Goal: Information Seeking & Learning: Check status

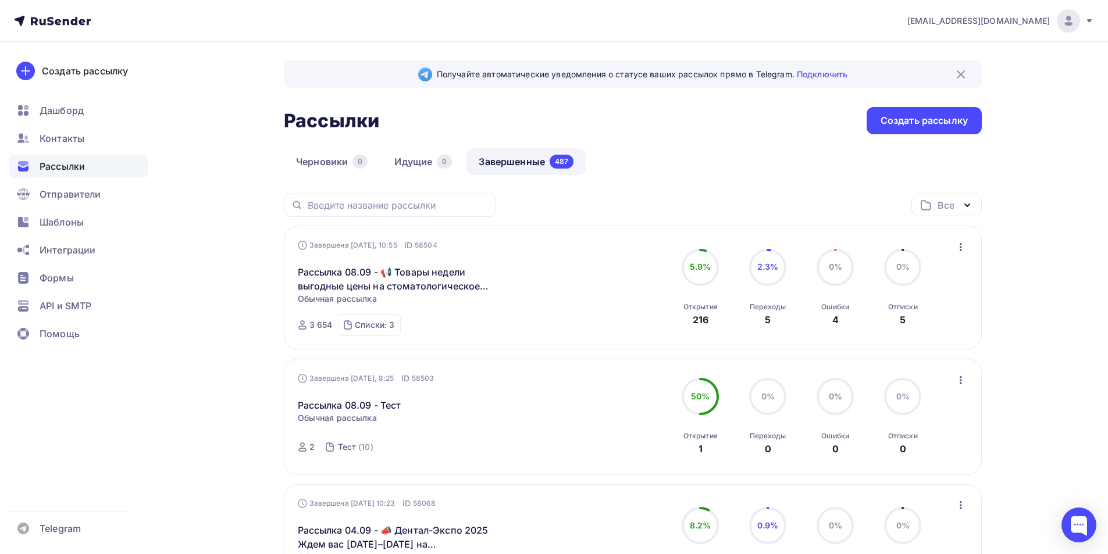
scroll to position [58, 0]
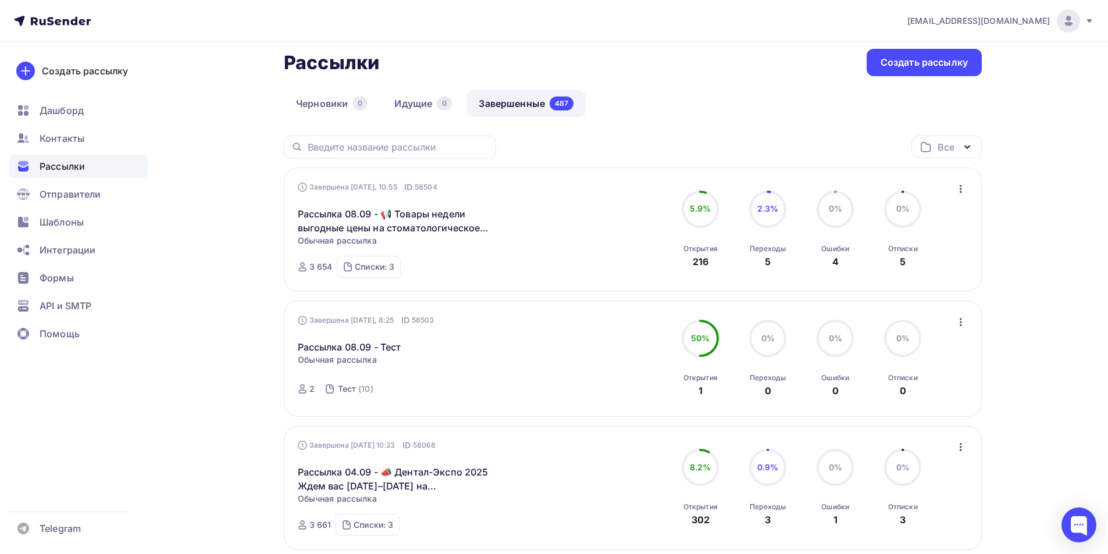
click at [1067, 26] on img at bounding box center [1069, 21] width 14 height 14
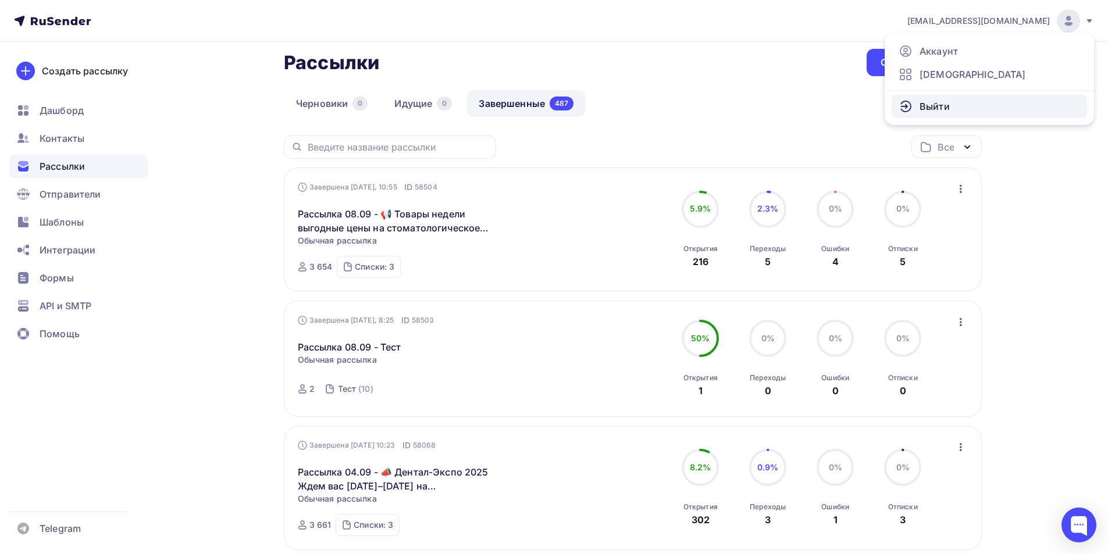
click at [966, 106] on link "Выйти" at bounding box center [989, 106] width 195 height 23
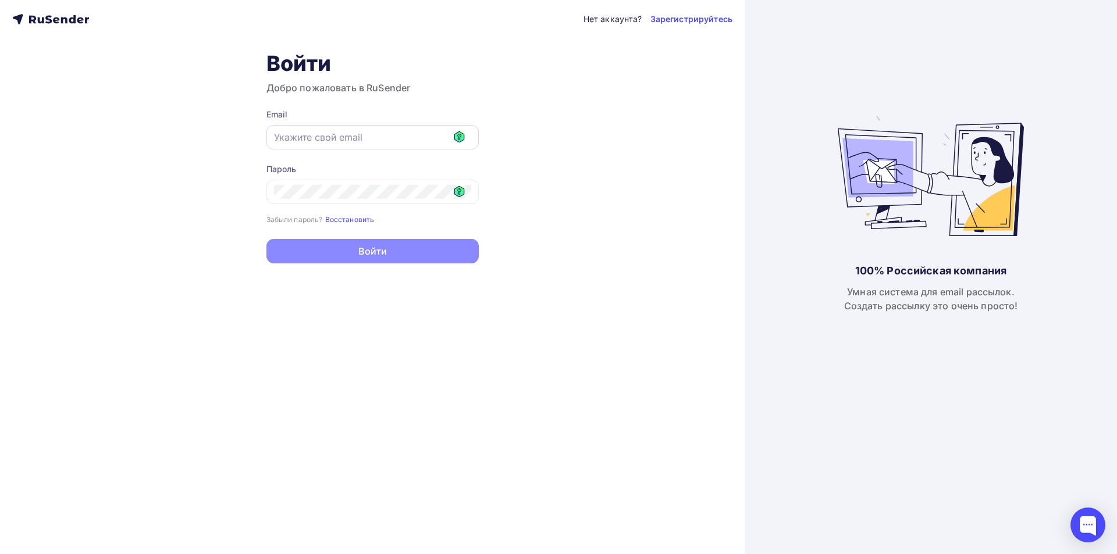
drag, startPoint x: 458, startPoint y: 137, endPoint x: 467, endPoint y: 136, distance: 8.2
click at [458, 136] on icon at bounding box center [459, 136] width 10 height 11
type input "it@fordent.ru"
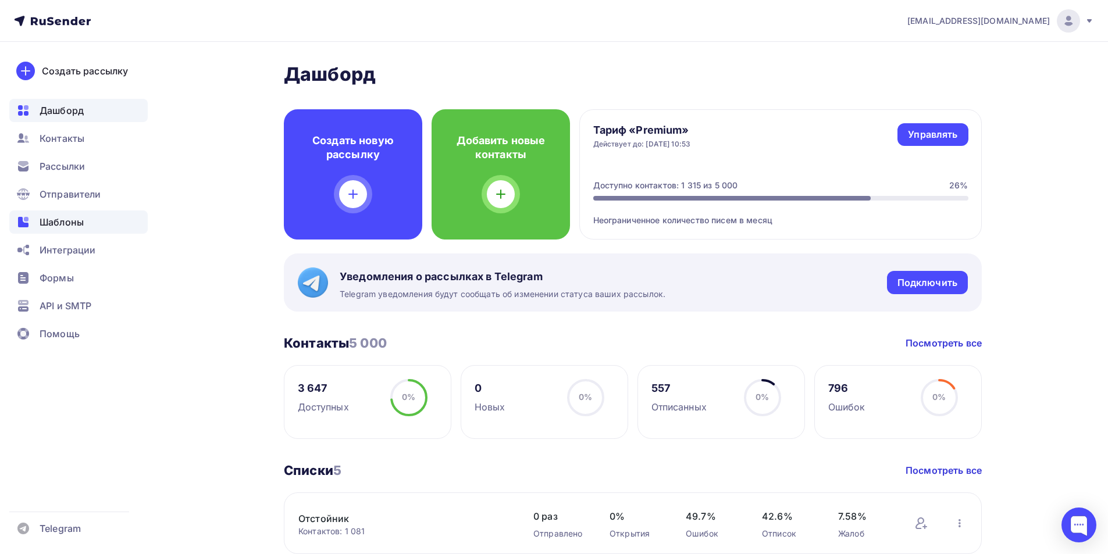
click at [70, 219] on span "Шаблоны" at bounding box center [62, 222] width 44 height 14
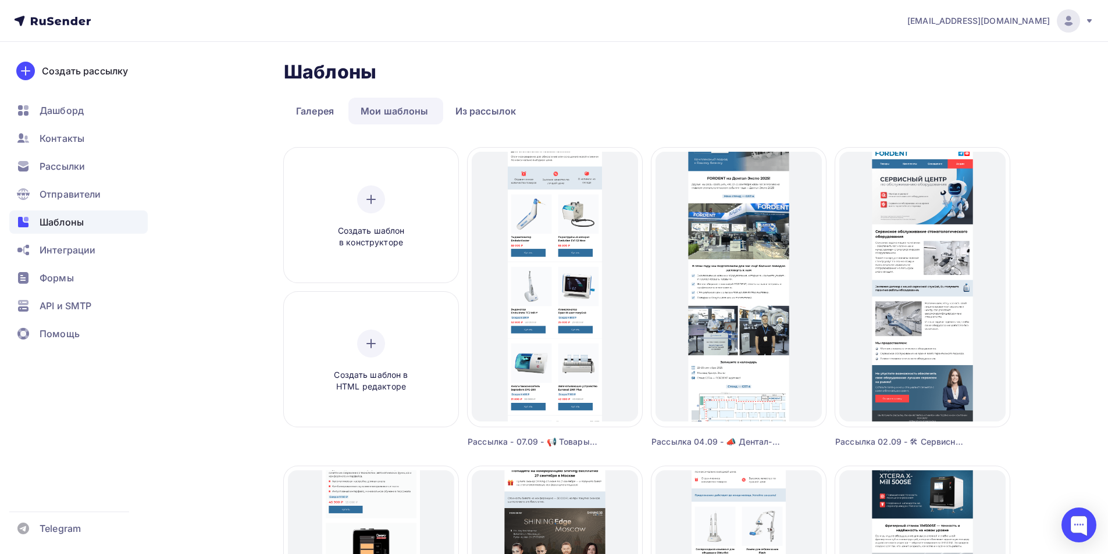
click at [1058, 16] on div at bounding box center [1068, 20] width 23 height 23
drag, startPoint x: 926, startPoint y: 111, endPoint x: 592, endPoint y: 76, distance: 335.7
click at [924, 111] on span "Выйти" at bounding box center [935, 106] width 30 height 14
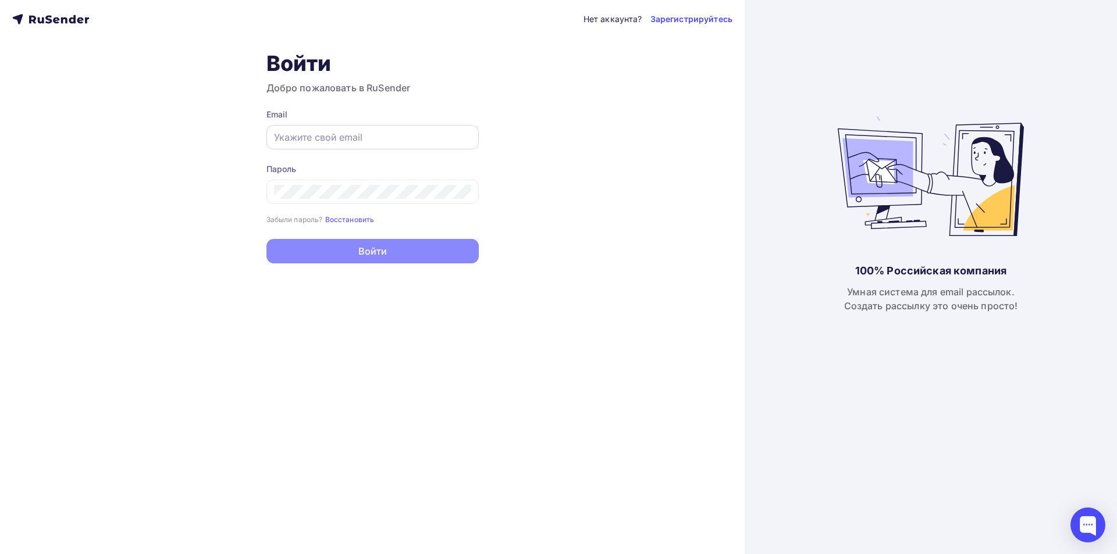
drag, startPoint x: 406, startPoint y: 137, endPoint x: 418, endPoint y: 138, distance: 12.2
click at [406, 137] on input "text" at bounding box center [372, 137] width 197 height 14
type input "[EMAIL_ADDRESS][DOMAIN_NAME]"
click at [457, 192] on icon at bounding box center [459, 191] width 10 height 11
click at [443, 136] on input "text" at bounding box center [372, 137] width 197 height 14
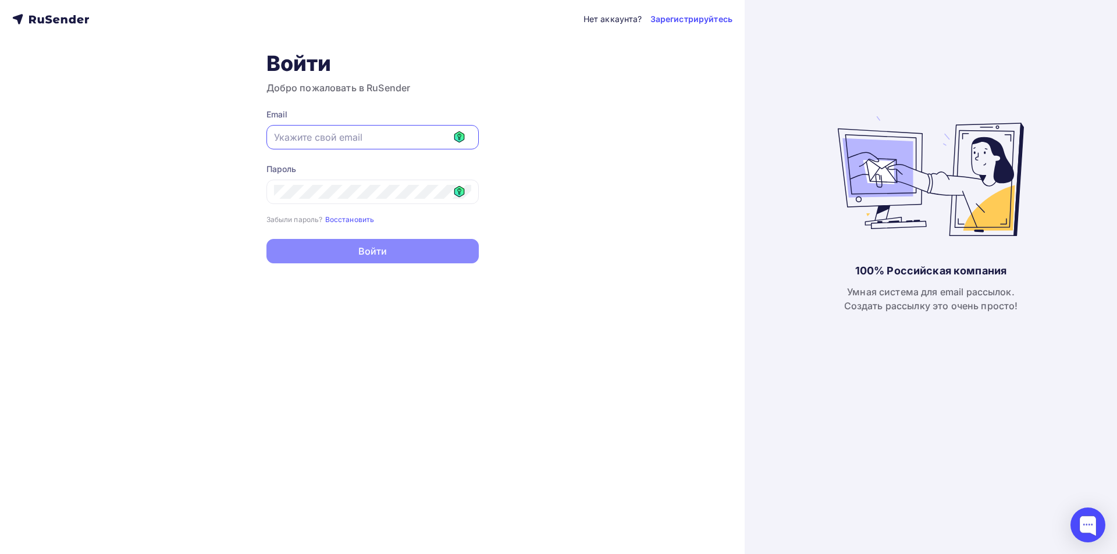
type input "[EMAIL_ADDRESS][DOMAIN_NAME]"
click at [457, 190] on icon at bounding box center [459, 191] width 10 height 11
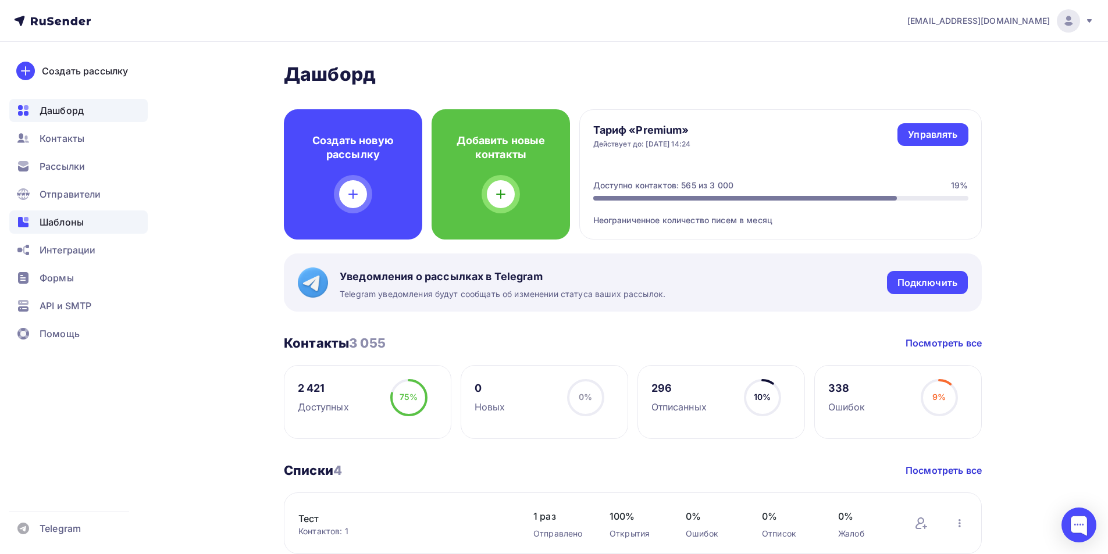
click at [73, 219] on span "Шаблоны" at bounding box center [62, 222] width 44 height 14
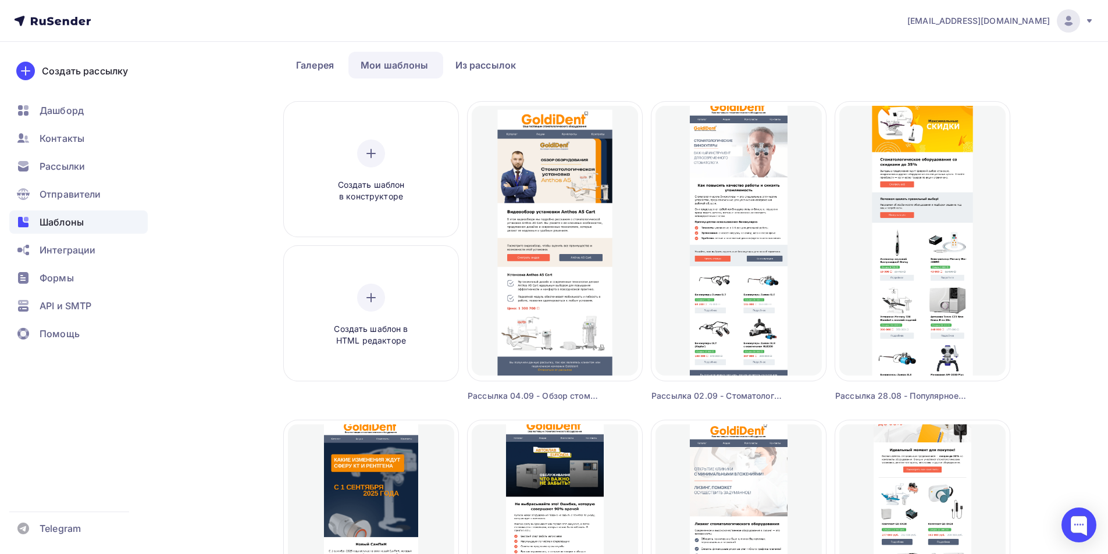
scroll to position [116, 0]
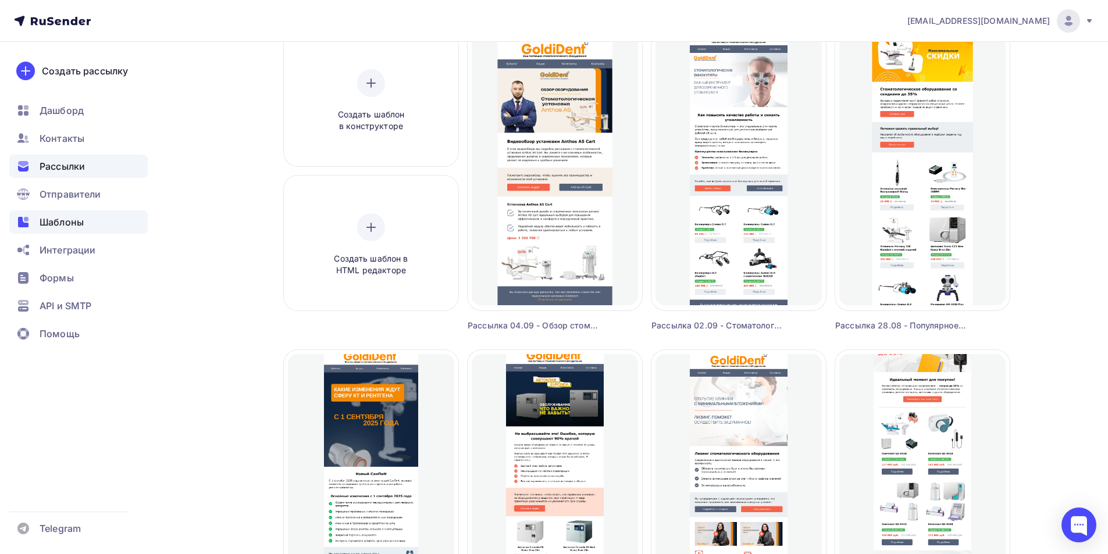
click at [70, 163] on span "Рассылки" at bounding box center [62, 166] width 45 height 14
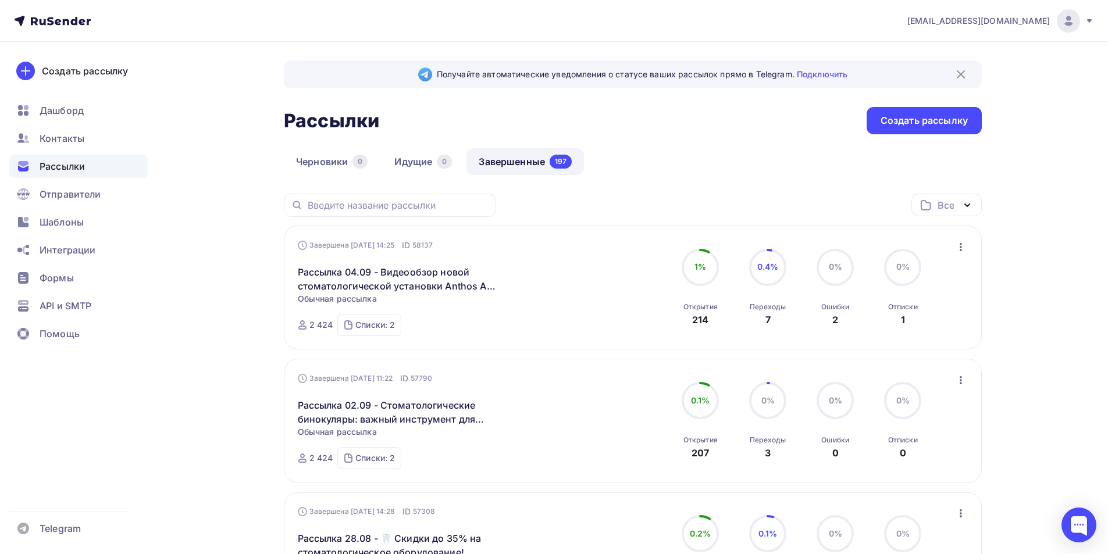
click at [385, 198] on div at bounding box center [390, 205] width 212 height 23
click at [403, 207] on input "text" at bounding box center [398, 205] width 181 height 13
type input "томог"
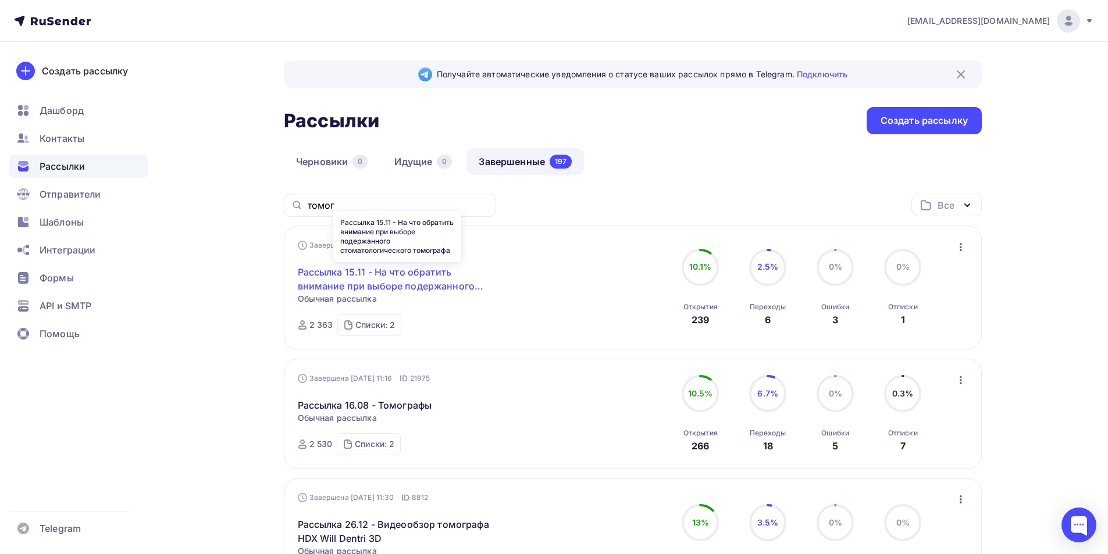
click at [425, 284] on link "Рассылка 15.11 - На что обратить внимание при выборе подержанного стоматологиче…" at bounding box center [398, 279] width 200 height 28
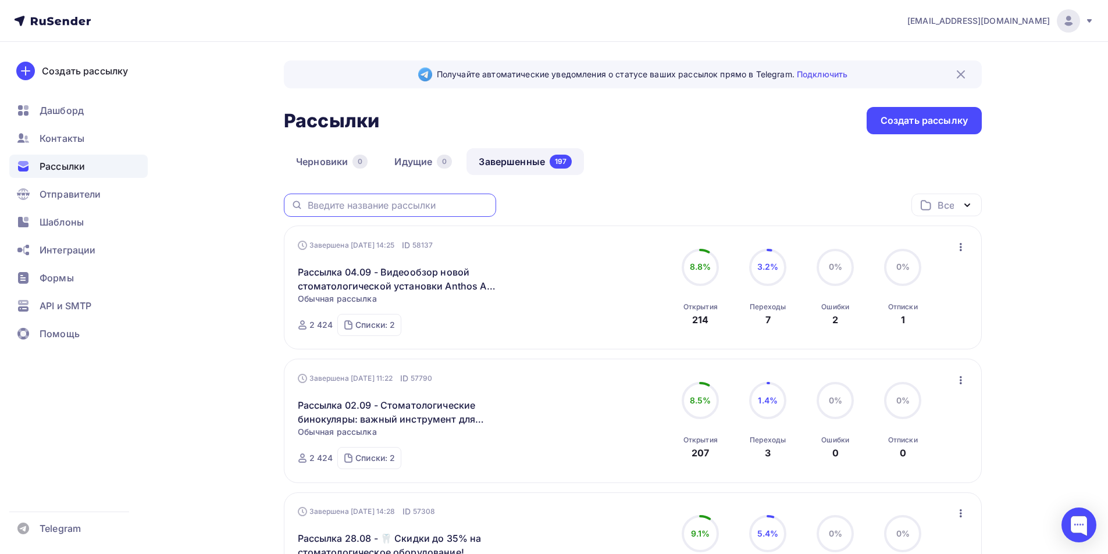
click at [369, 206] on input "text" at bounding box center [398, 205] width 181 height 13
type input "томог"
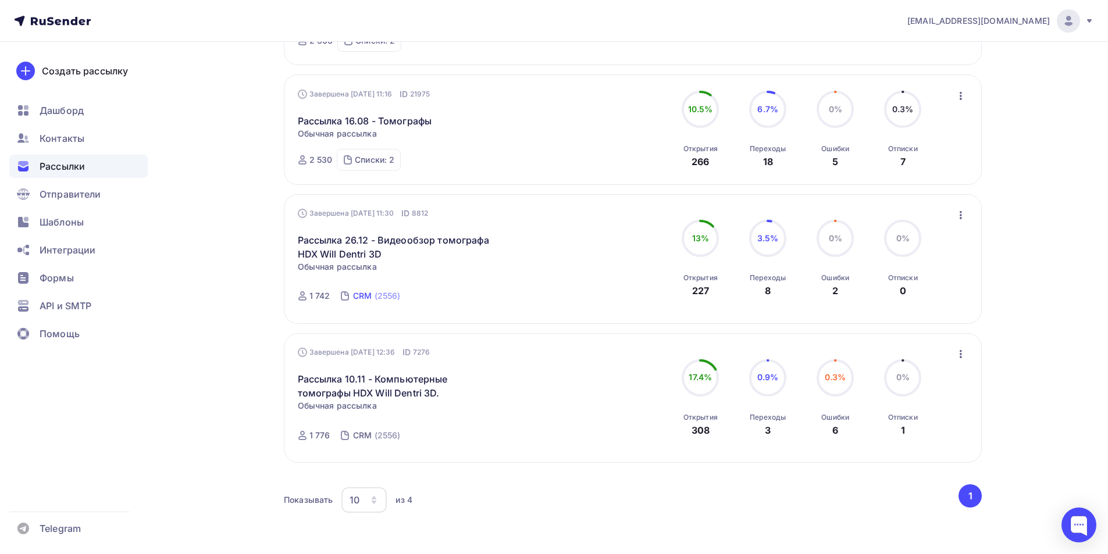
scroll to position [291, 0]
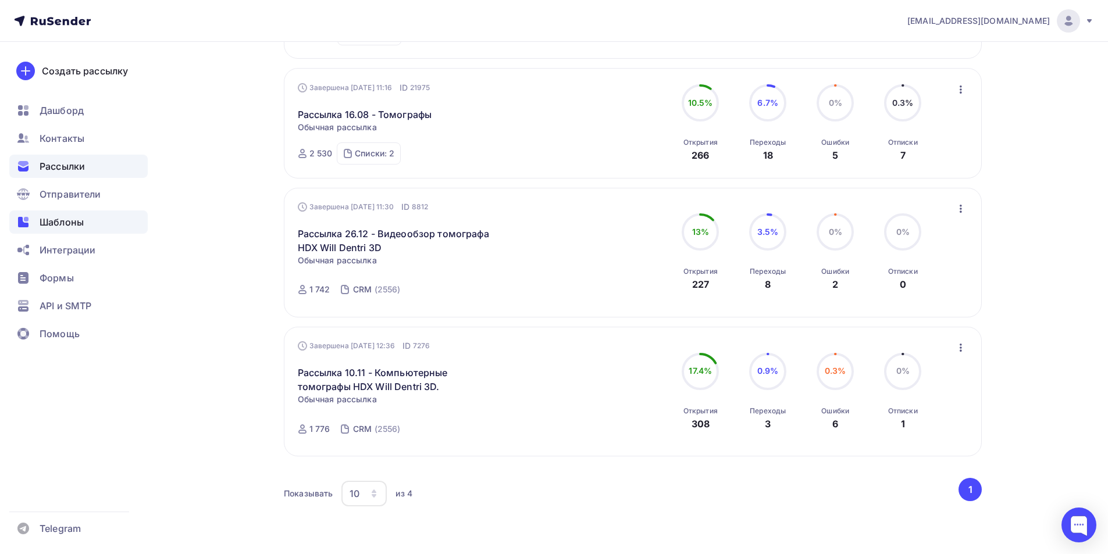
click at [66, 227] on span "Шаблоны" at bounding box center [62, 222] width 44 height 14
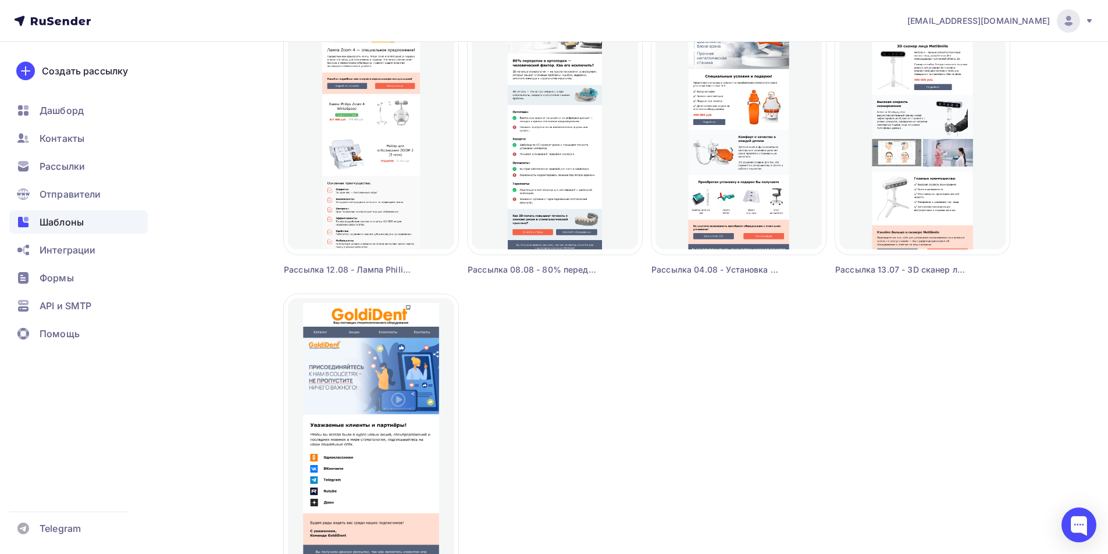
scroll to position [981, 0]
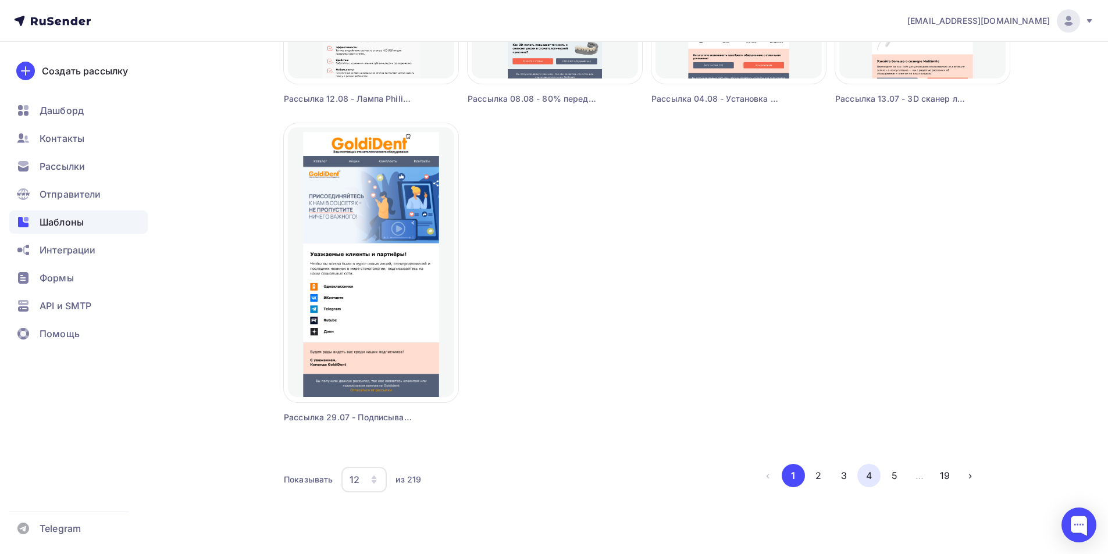
click at [866, 475] on button "4" at bounding box center [868, 475] width 23 height 23
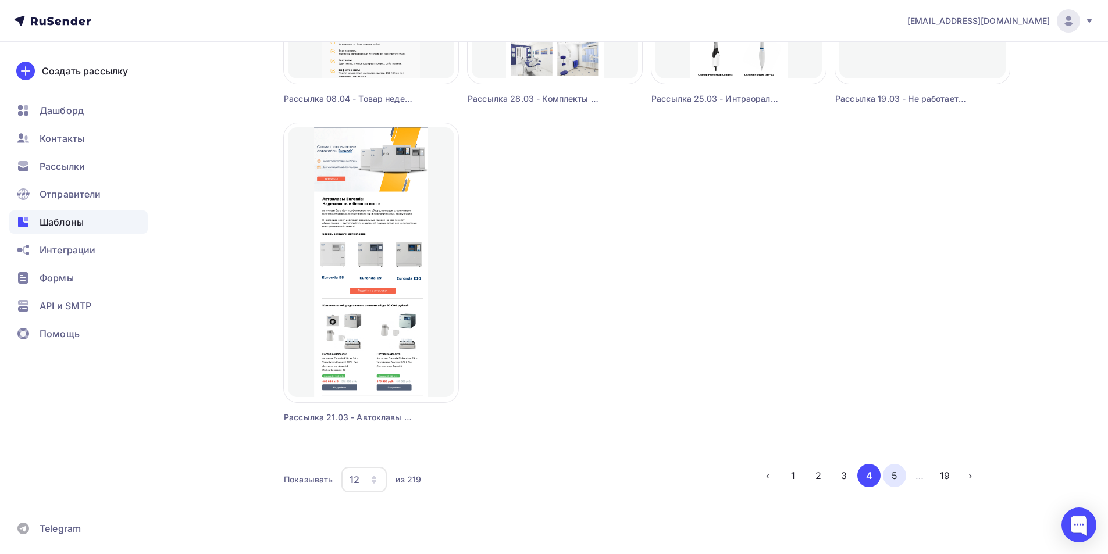
click at [892, 478] on button "5" at bounding box center [894, 475] width 23 height 23
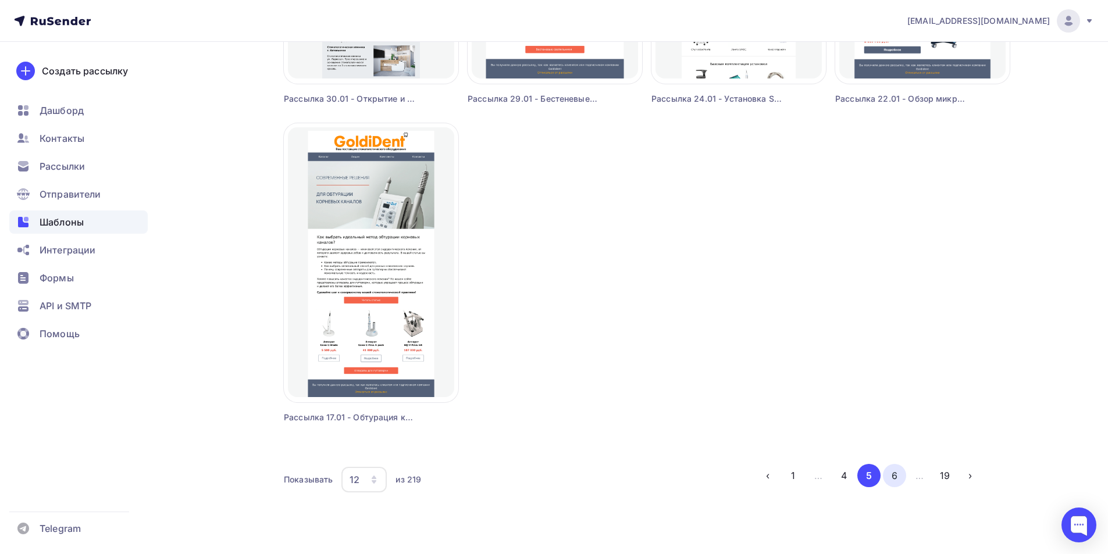
click at [892, 478] on button "6" at bounding box center [894, 475] width 23 height 23
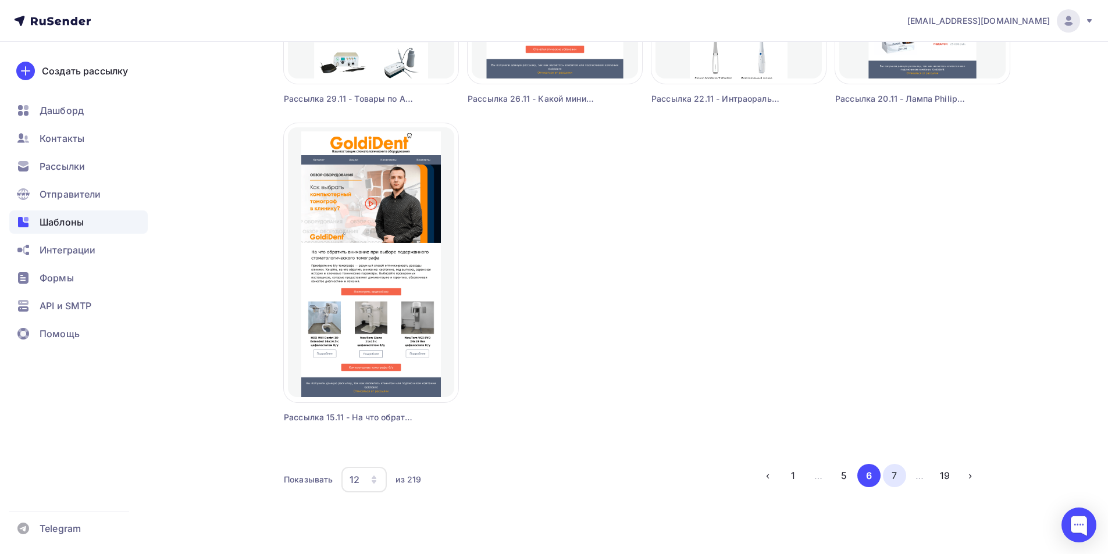
click at [893, 475] on button "7" at bounding box center [894, 475] width 23 height 23
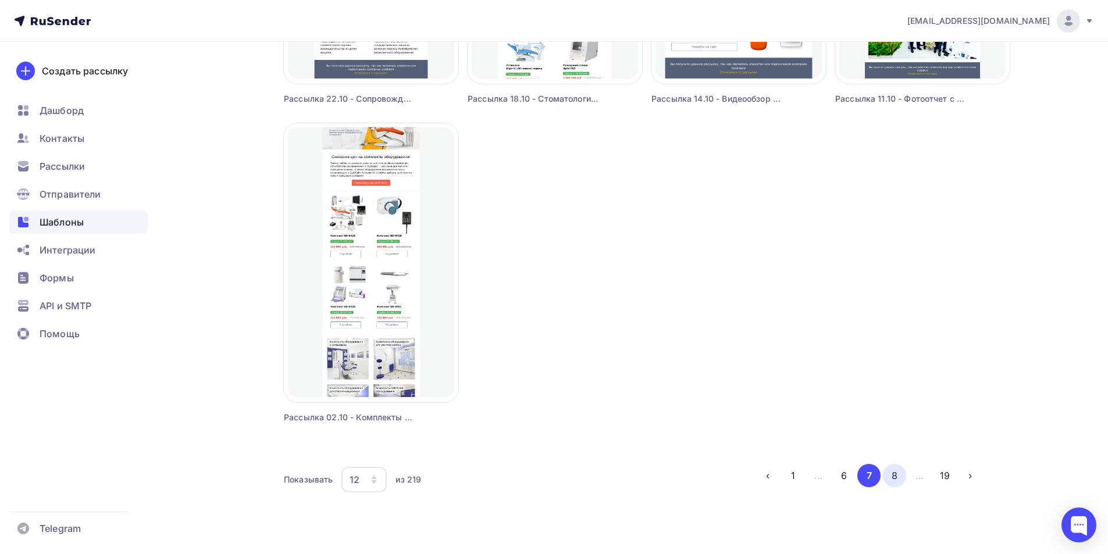
click at [892, 475] on button "8" at bounding box center [894, 475] width 23 height 23
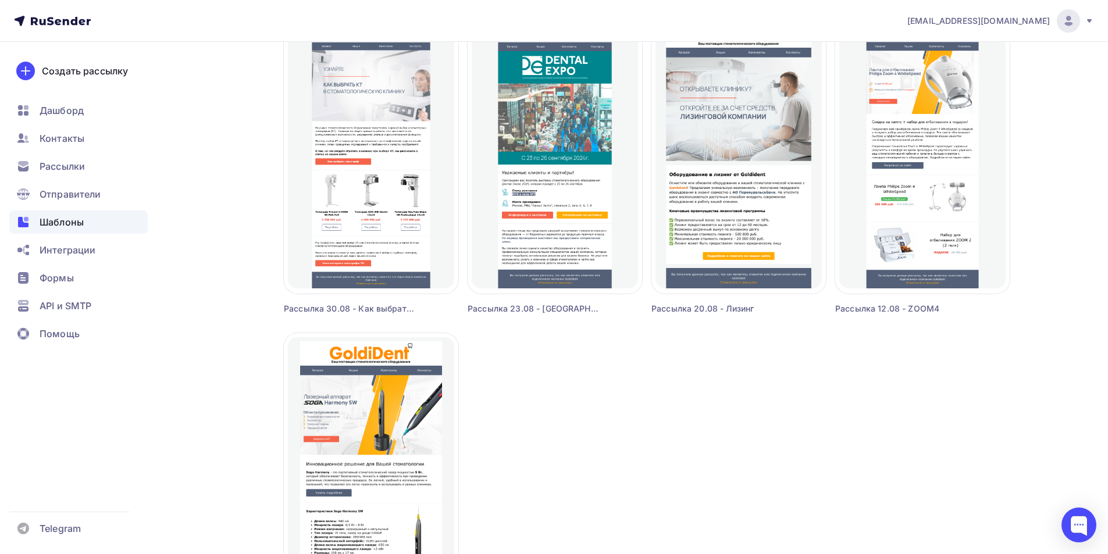
scroll to position [814, 0]
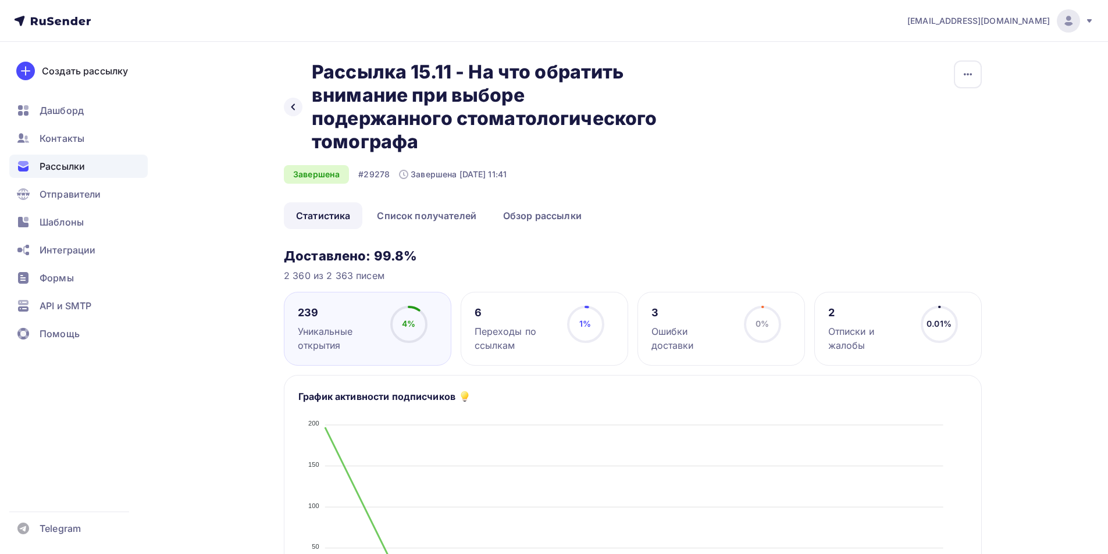
click at [544, 215] on link "Обзор рассылки" at bounding box center [542, 215] width 103 height 27
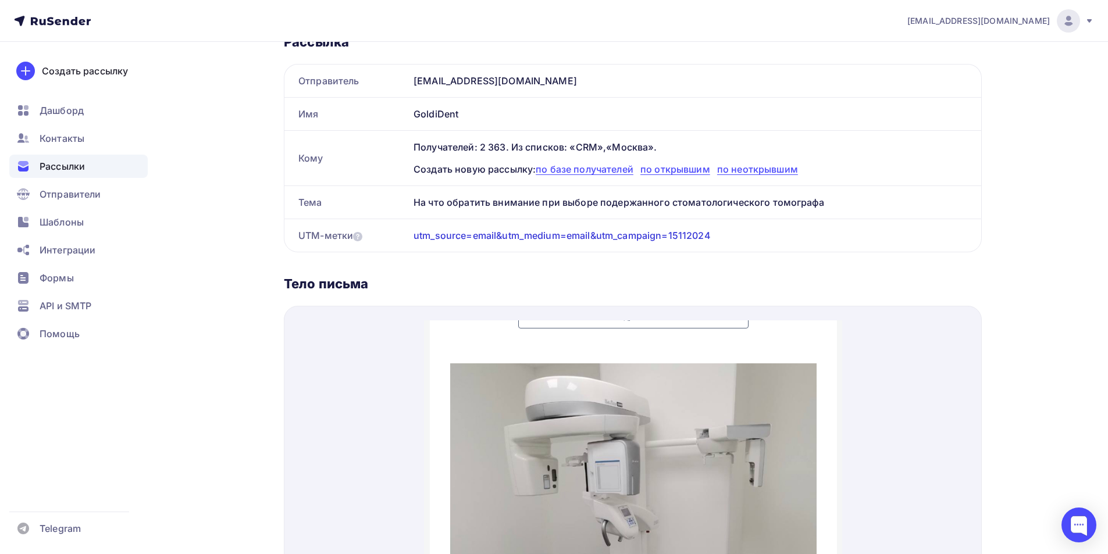
scroll to position [989, 0]
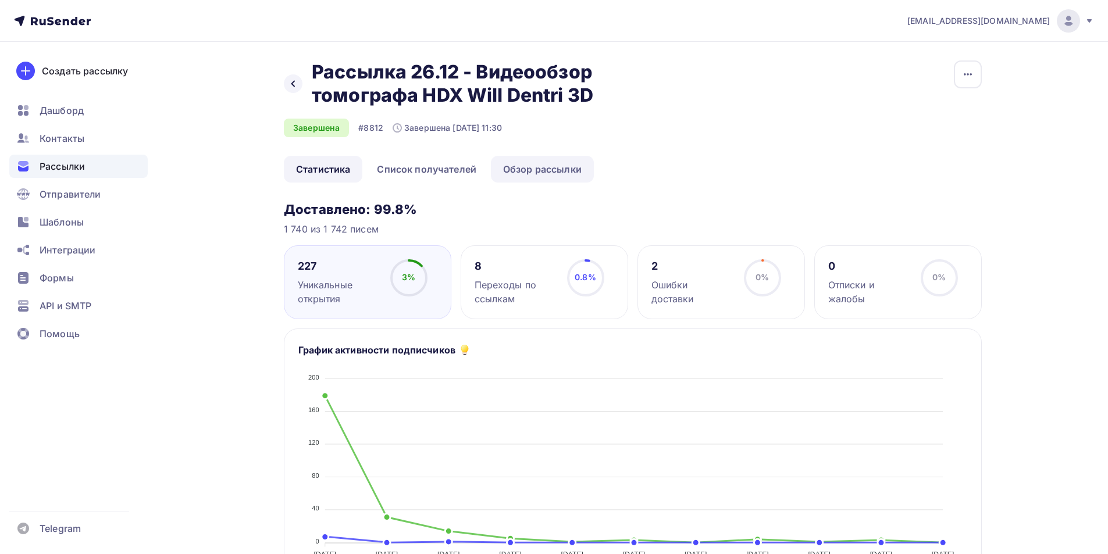
click at [531, 166] on link "Обзор рассылки" at bounding box center [542, 169] width 103 height 27
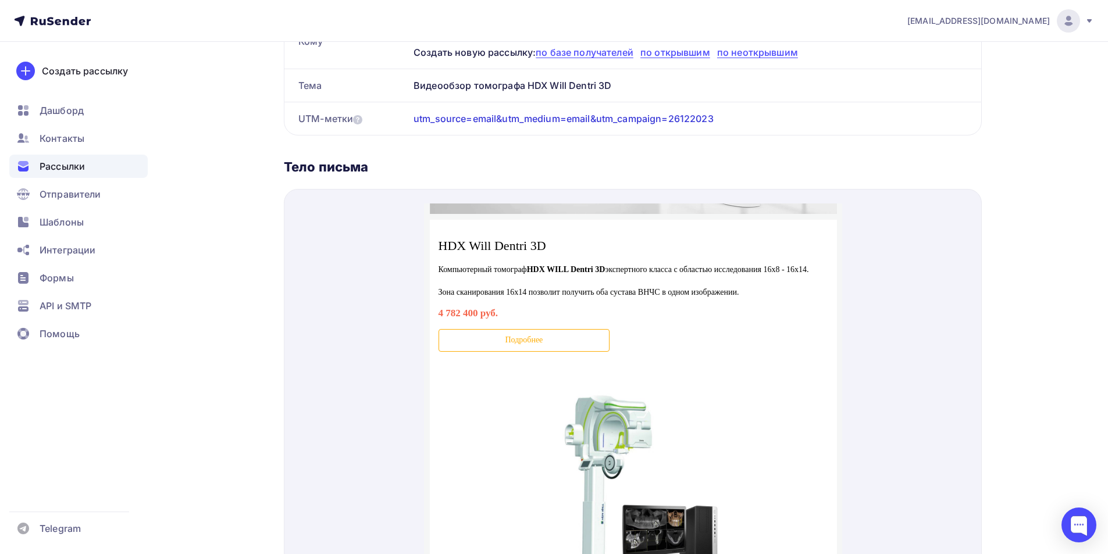
scroll to position [455, 0]
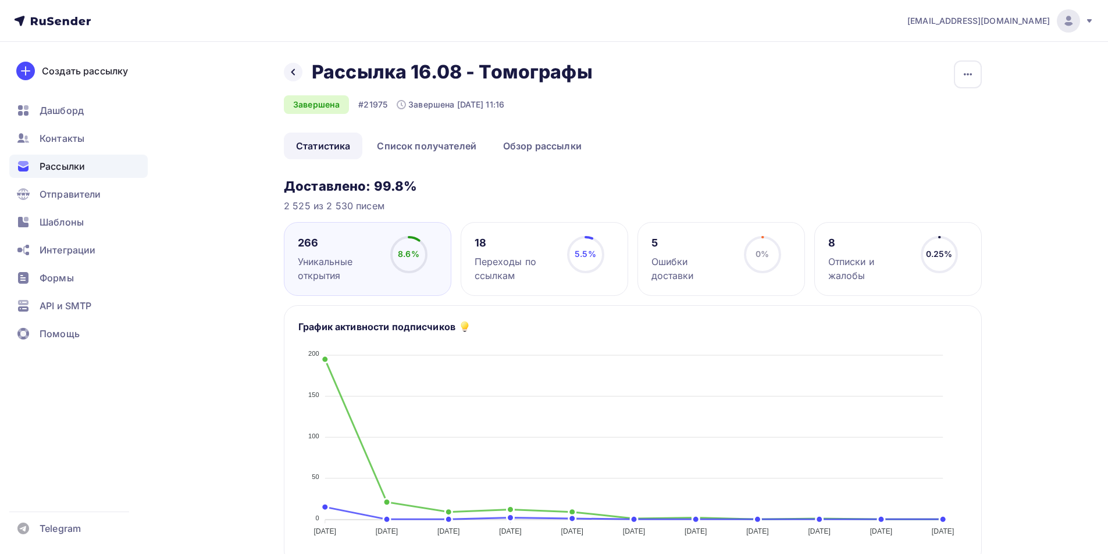
drag, startPoint x: 538, startPoint y: 145, endPoint x: 538, endPoint y: 172, distance: 26.8
click at [536, 145] on link "Обзор рассылки" at bounding box center [542, 146] width 103 height 27
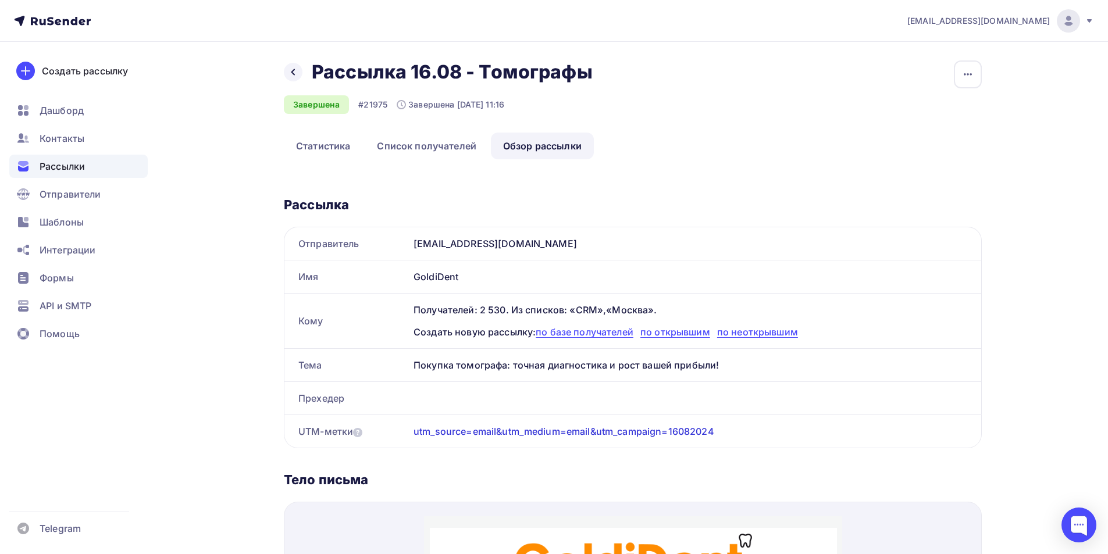
click at [69, 163] on span "Рассылки" at bounding box center [62, 166] width 45 height 14
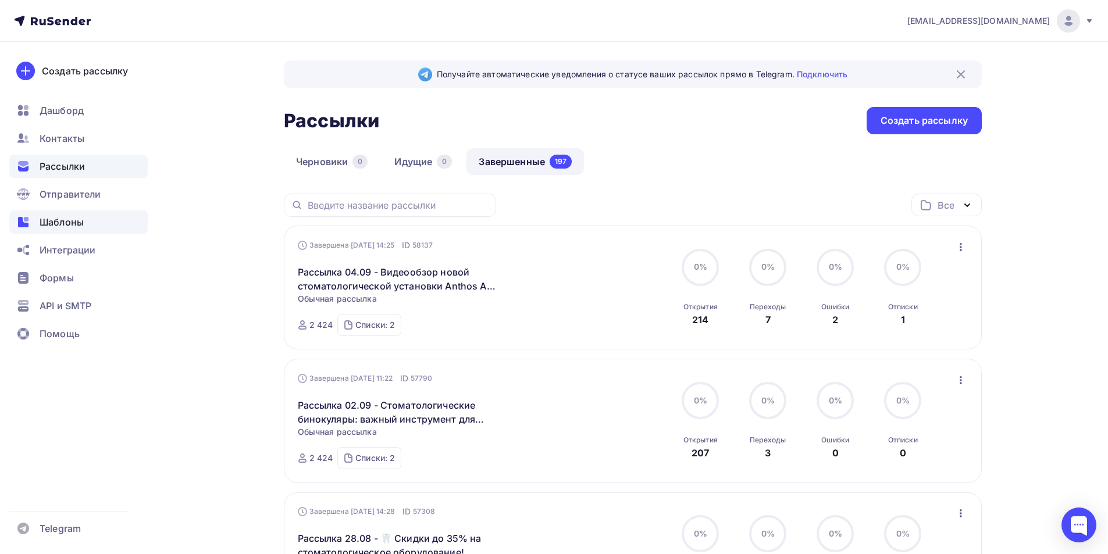
scroll to position [175, 0]
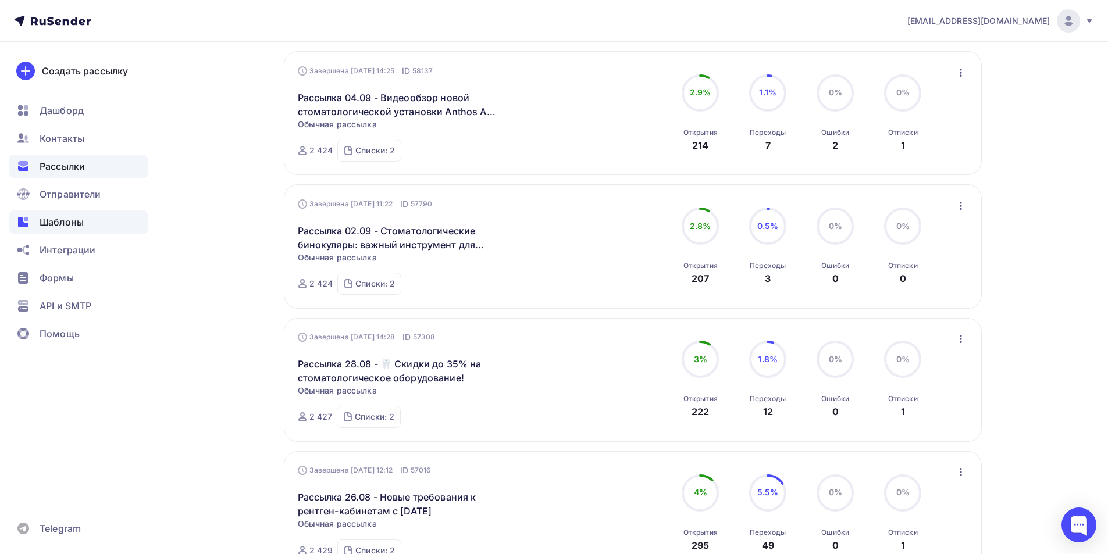
click at [34, 215] on div "Шаблоны" at bounding box center [78, 222] width 138 height 23
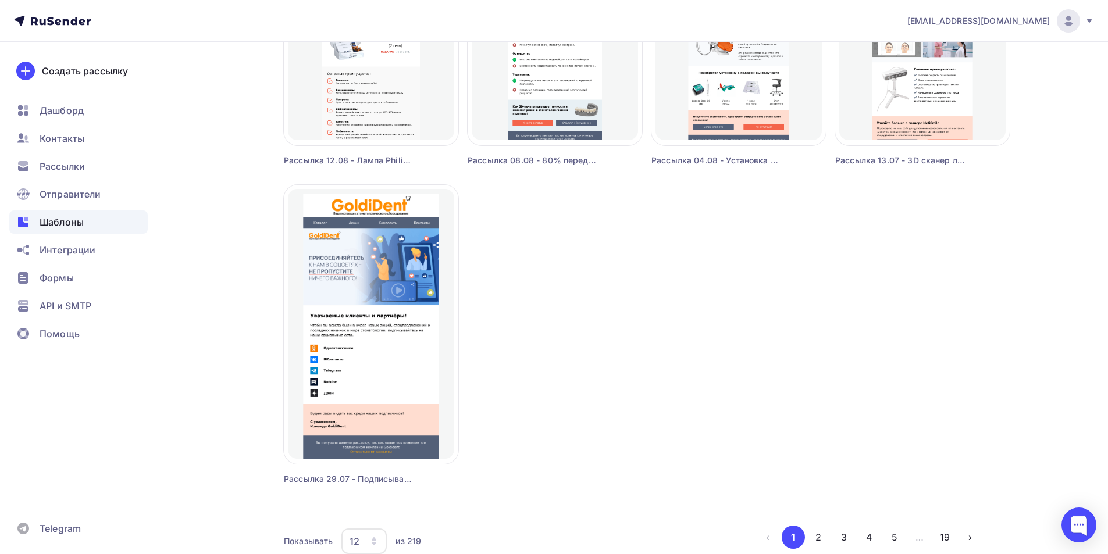
scroll to position [981, 0]
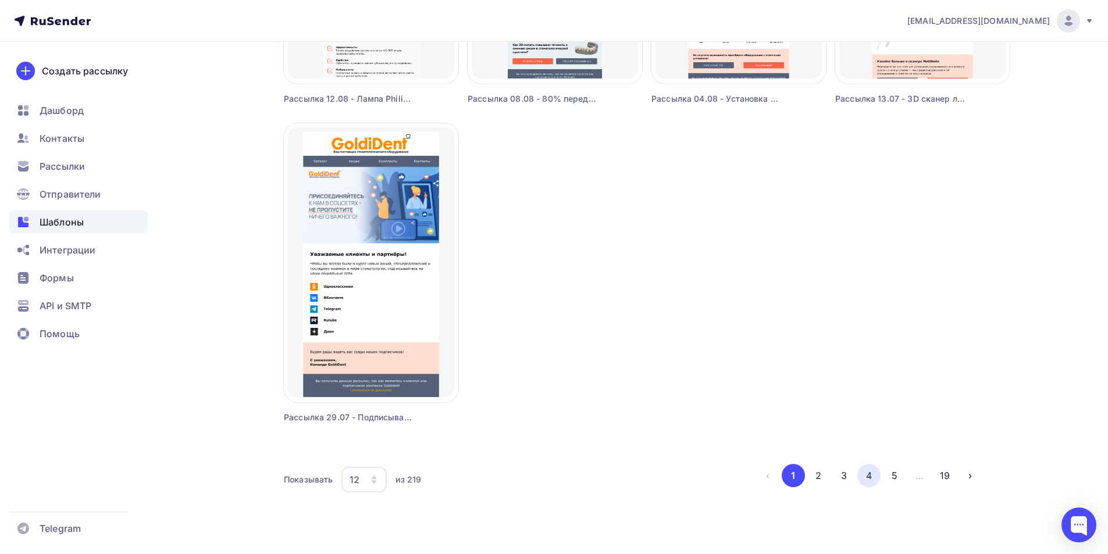
click at [868, 474] on button "4" at bounding box center [868, 475] width 23 height 23
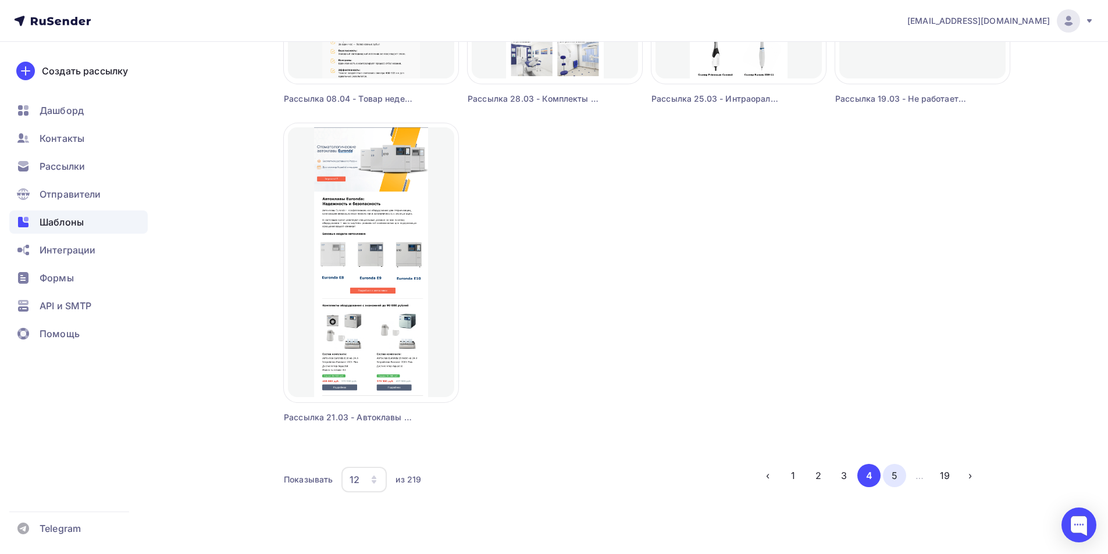
click at [894, 476] on button "5" at bounding box center [894, 475] width 23 height 23
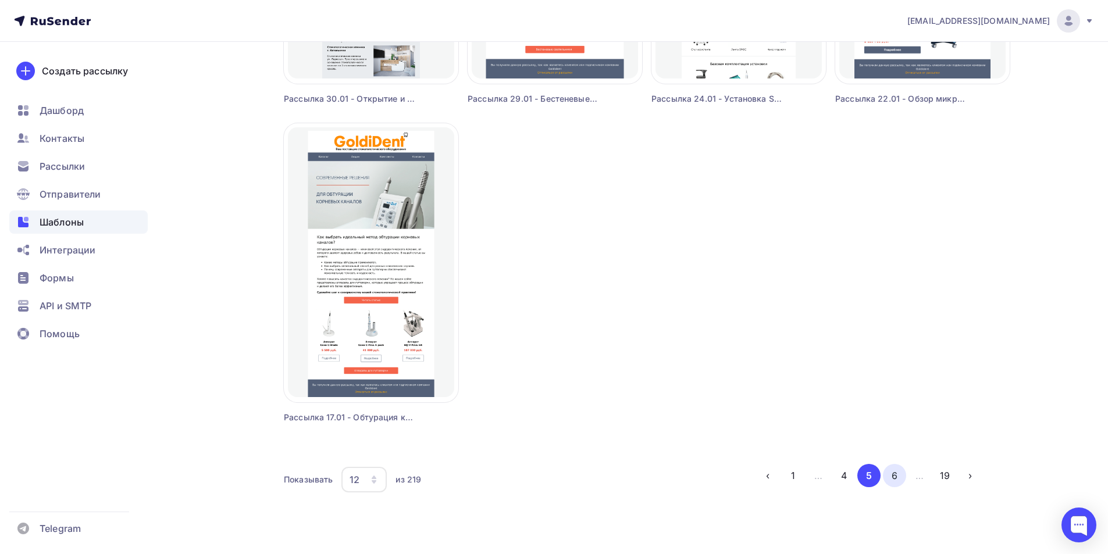
click at [892, 479] on button "6" at bounding box center [894, 475] width 23 height 23
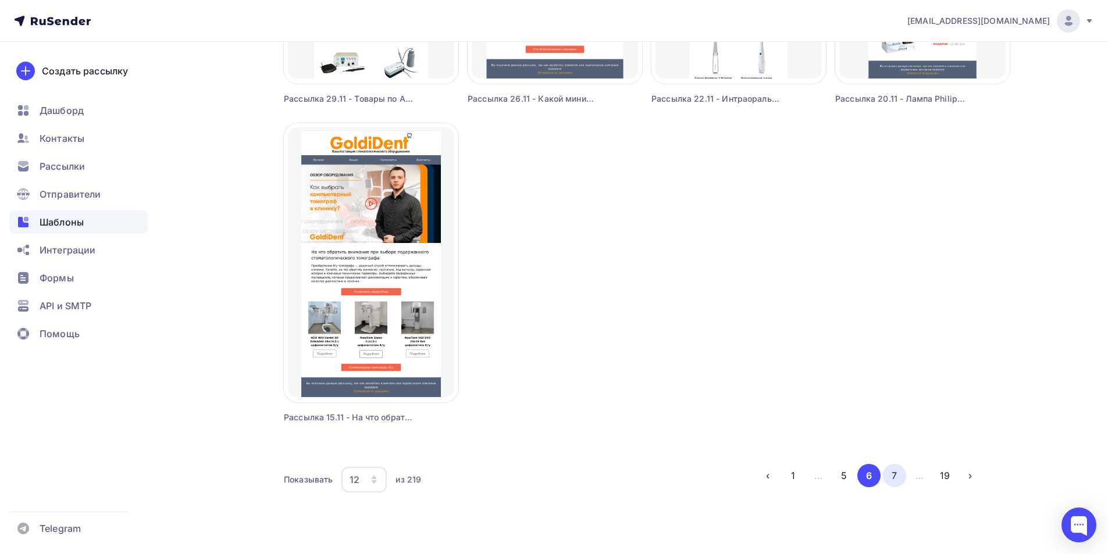
click at [892, 476] on button "7" at bounding box center [894, 475] width 23 height 23
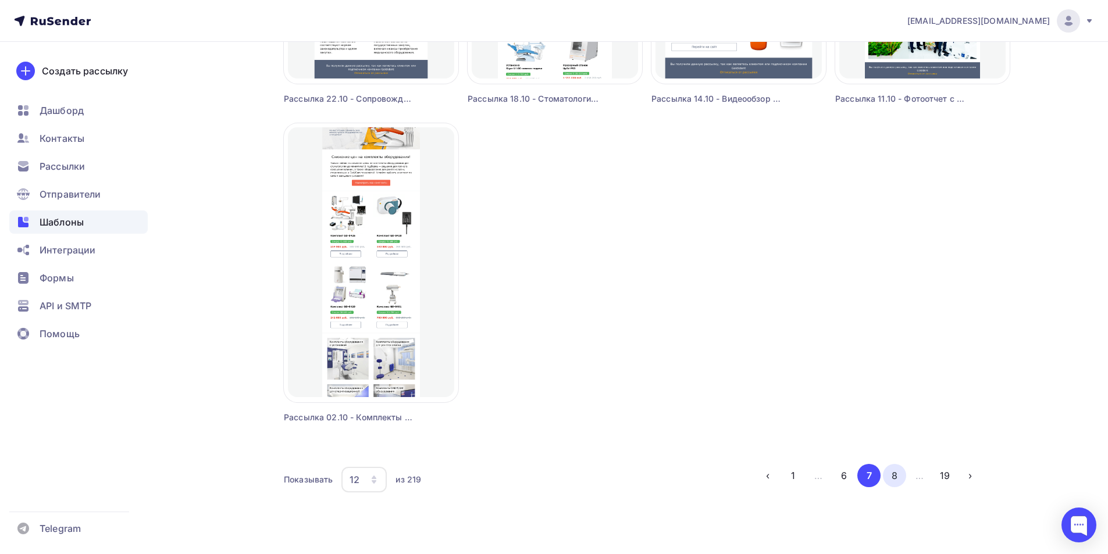
click at [891, 476] on button "8" at bounding box center [894, 475] width 23 height 23
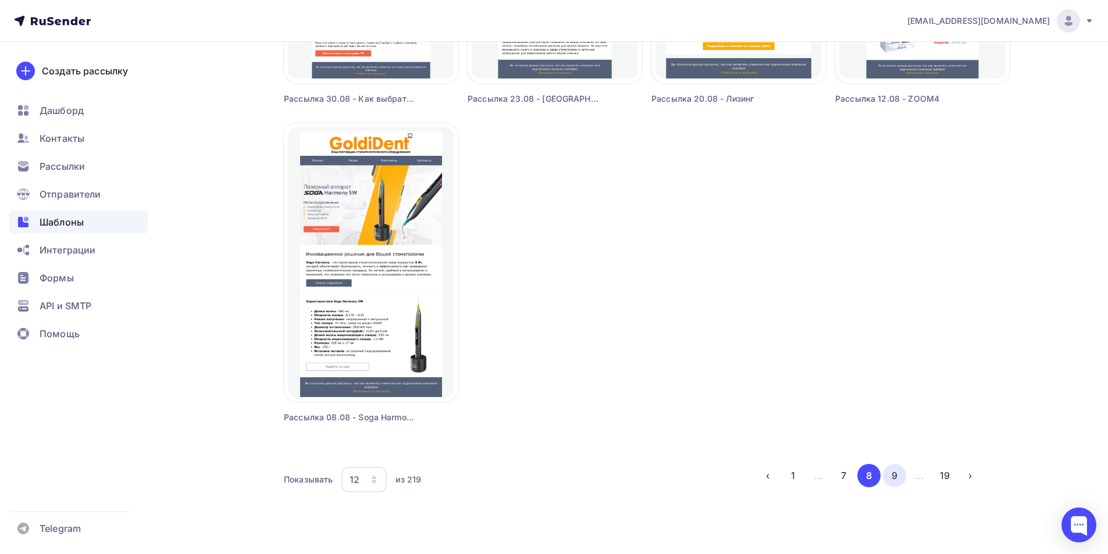
click at [886, 476] on button "9" at bounding box center [894, 475] width 23 height 23
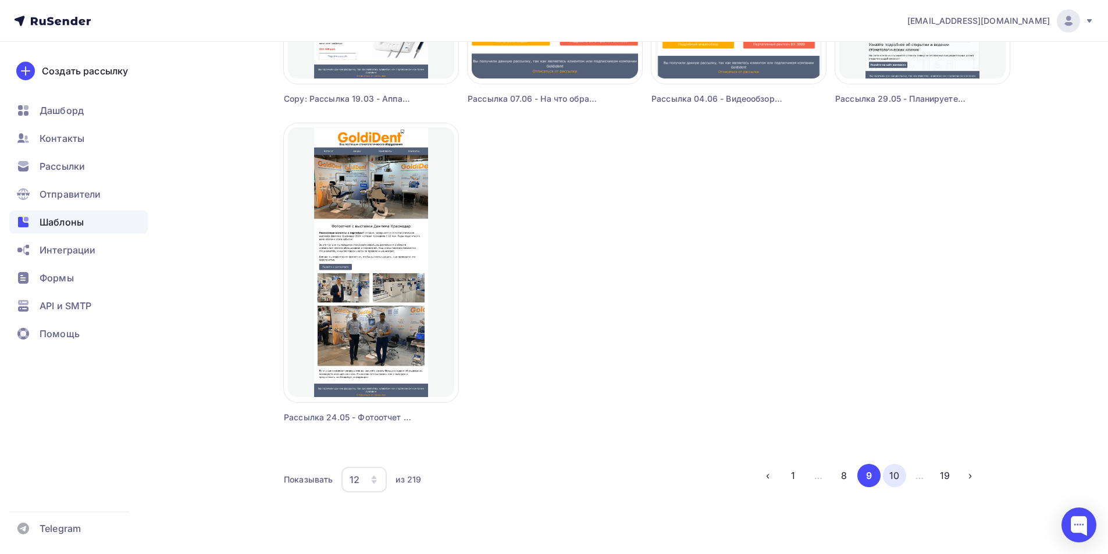
click at [893, 480] on button "10" at bounding box center [894, 475] width 23 height 23
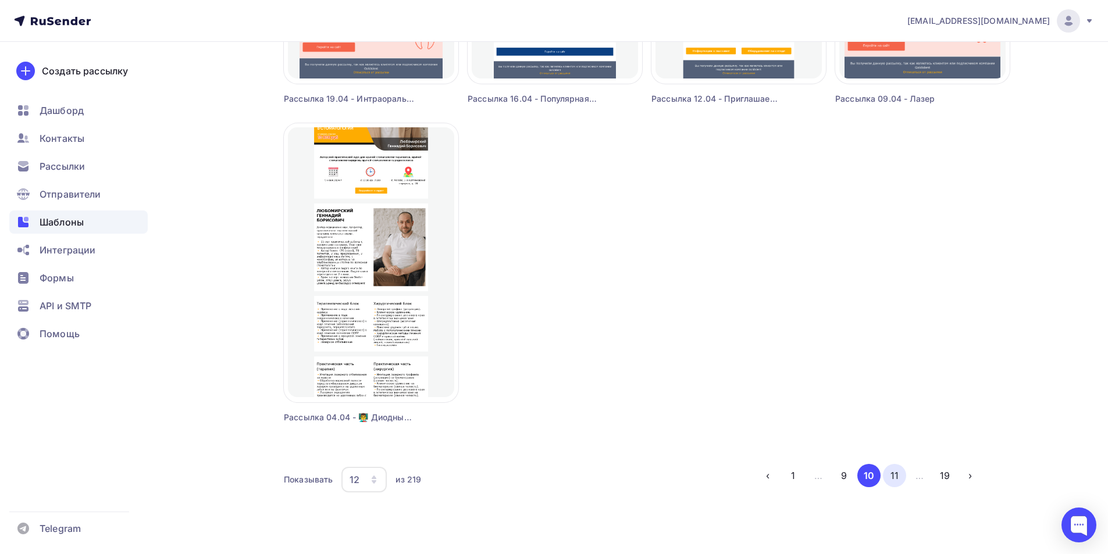
click at [897, 470] on button "11" at bounding box center [894, 475] width 23 height 23
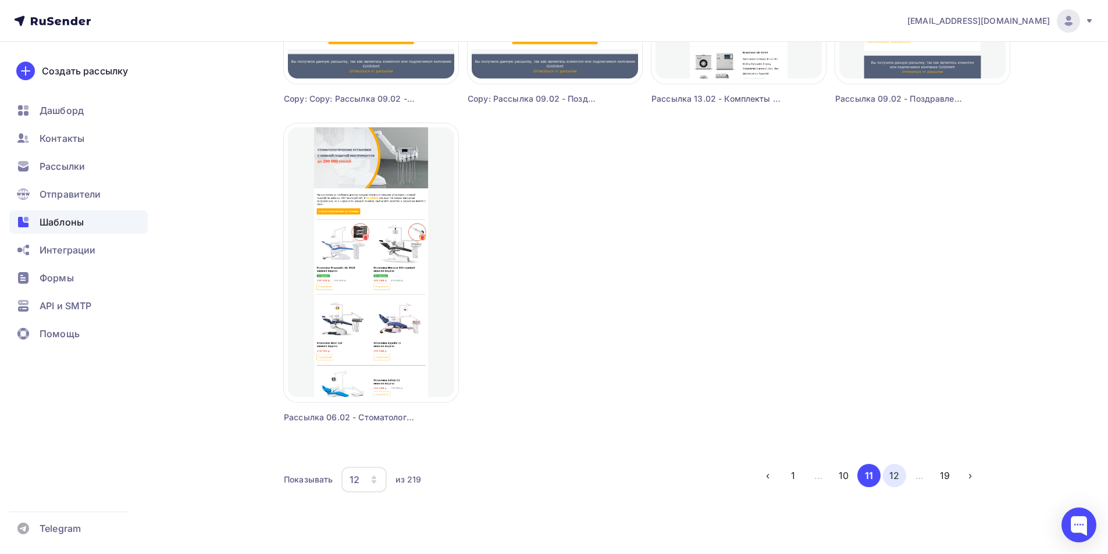
click at [895, 472] on button "12" at bounding box center [894, 475] width 23 height 23
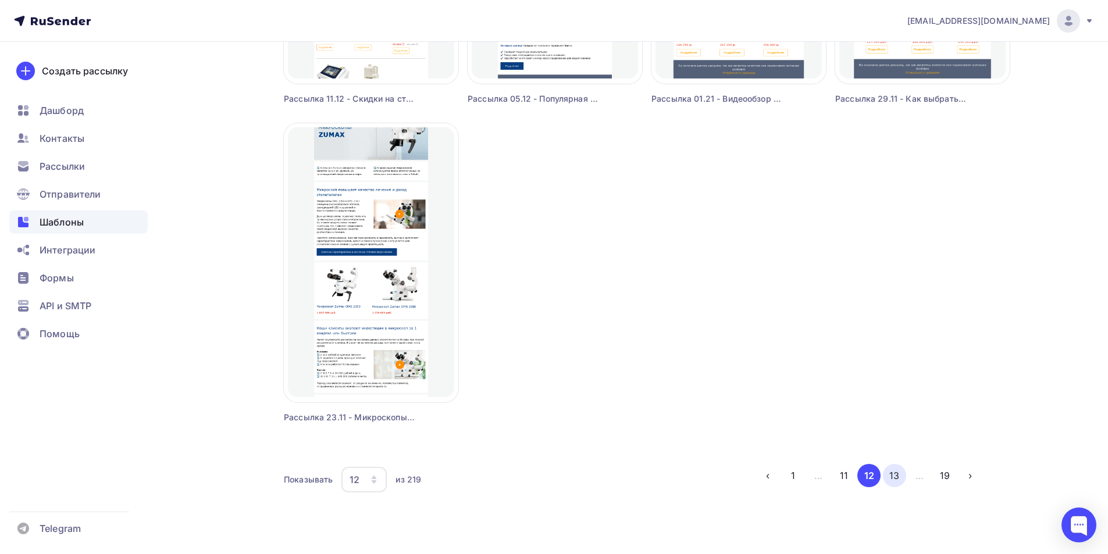
click at [895, 474] on button "13" at bounding box center [894, 475] width 23 height 23
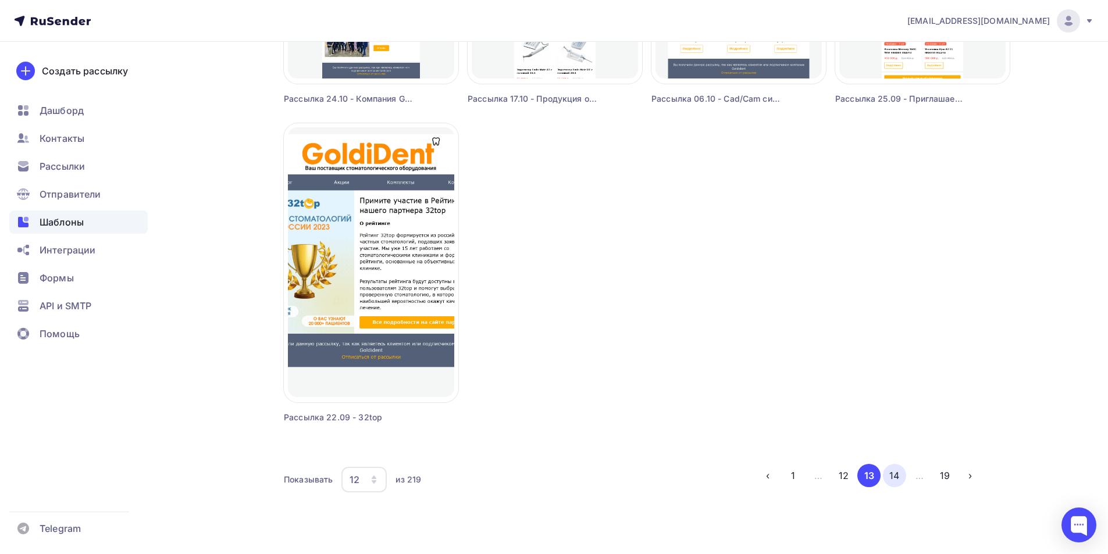
click at [895, 476] on button "14" at bounding box center [894, 475] width 23 height 23
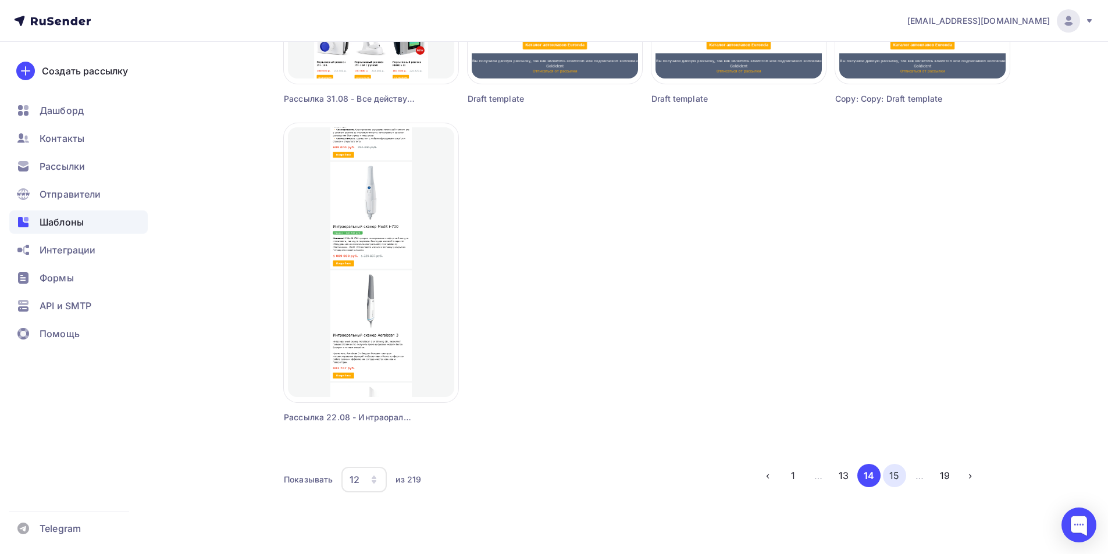
click at [895, 477] on button "15" at bounding box center [894, 475] width 23 height 23
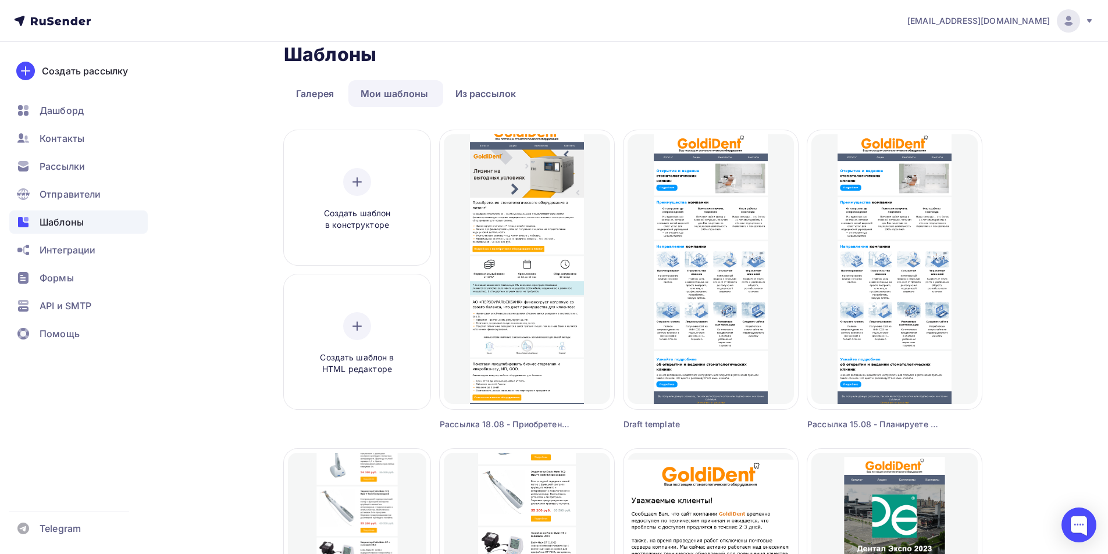
scroll to position [0, 0]
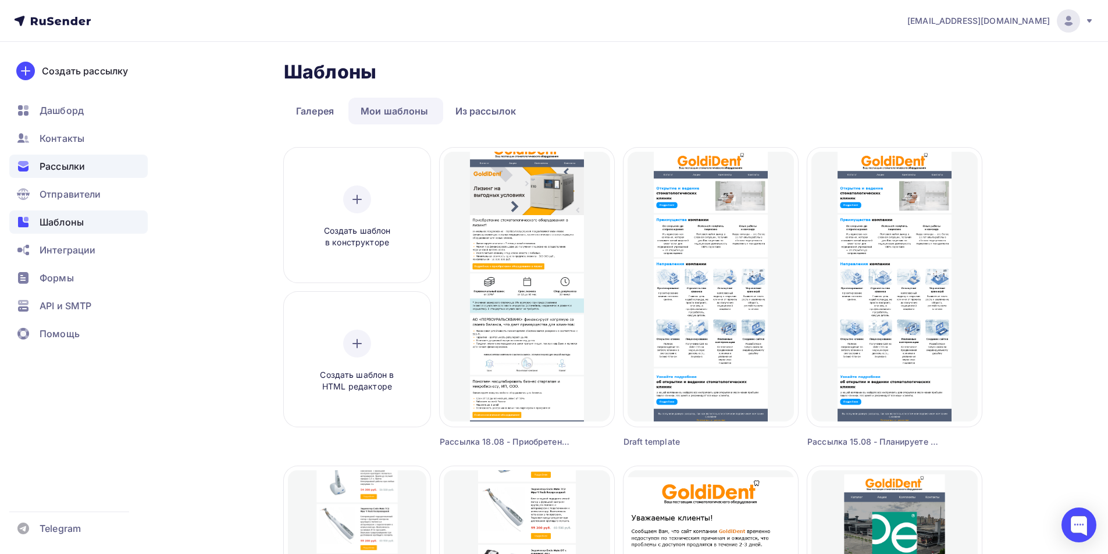
drag, startPoint x: 44, startPoint y: 162, endPoint x: 66, endPoint y: 161, distance: 21.6
click at [45, 162] on span "Рассылки" at bounding box center [62, 166] width 45 height 14
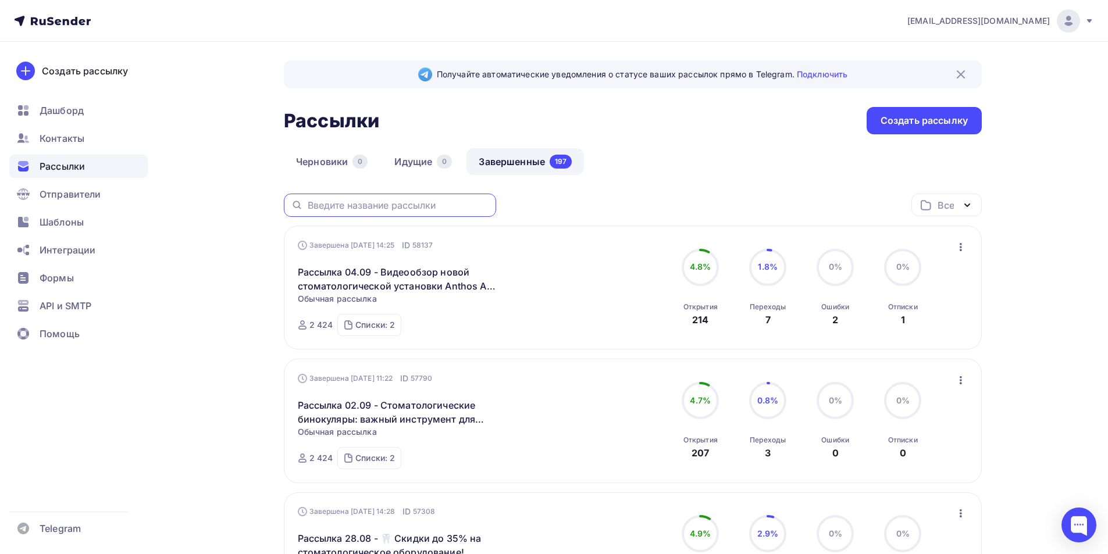
click at [408, 209] on input "text" at bounding box center [398, 205] width 181 height 13
type input "томограф"
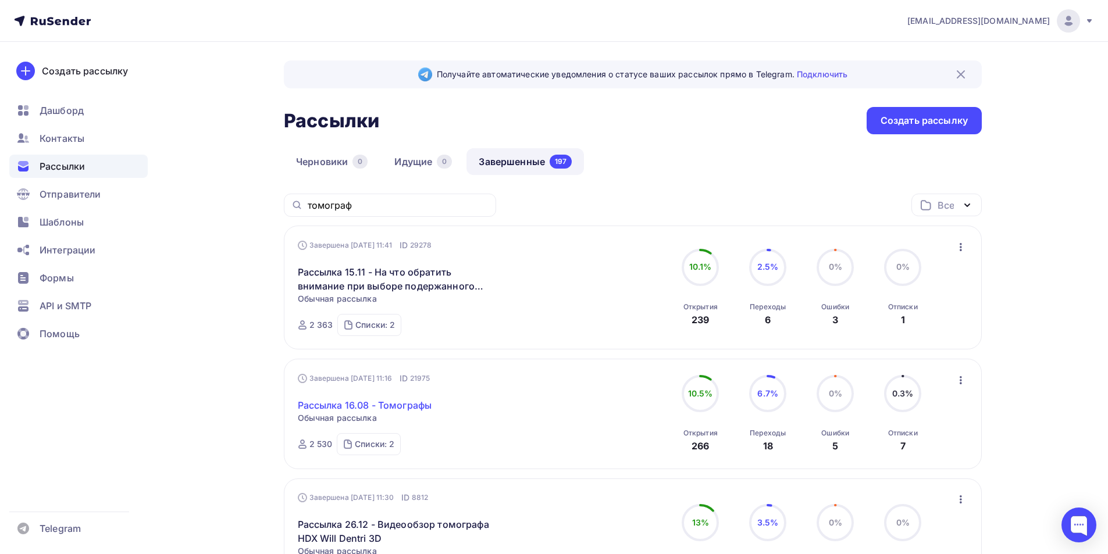
click at [403, 406] on link "Рассылка 16.08 - Томографы" at bounding box center [365, 405] width 134 height 14
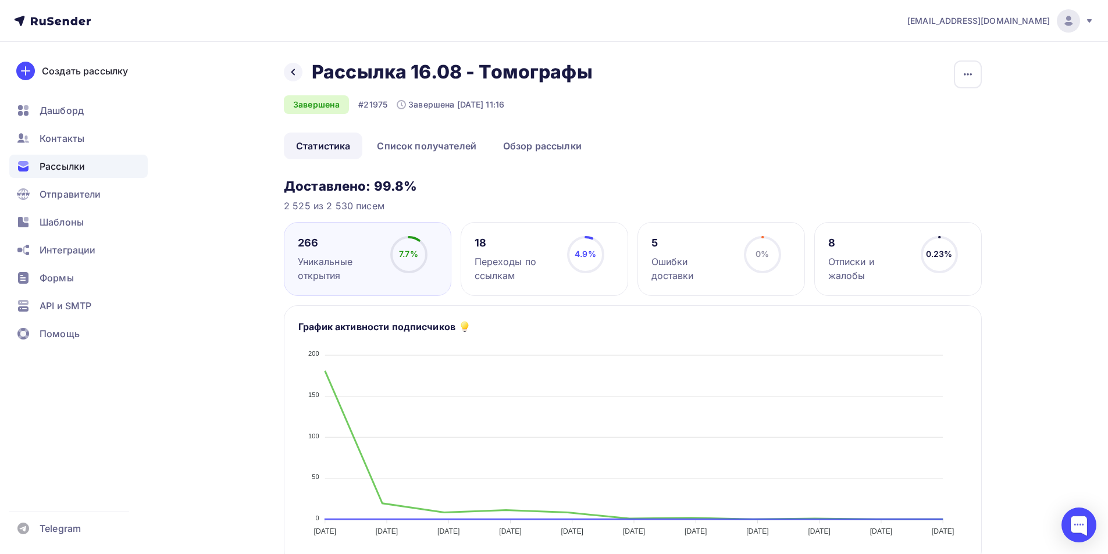
drag, startPoint x: 528, startPoint y: 152, endPoint x: 533, endPoint y: 161, distance: 10.2
click at [529, 152] on link "Обзор рассылки" at bounding box center [542, 146] width 103 height 27
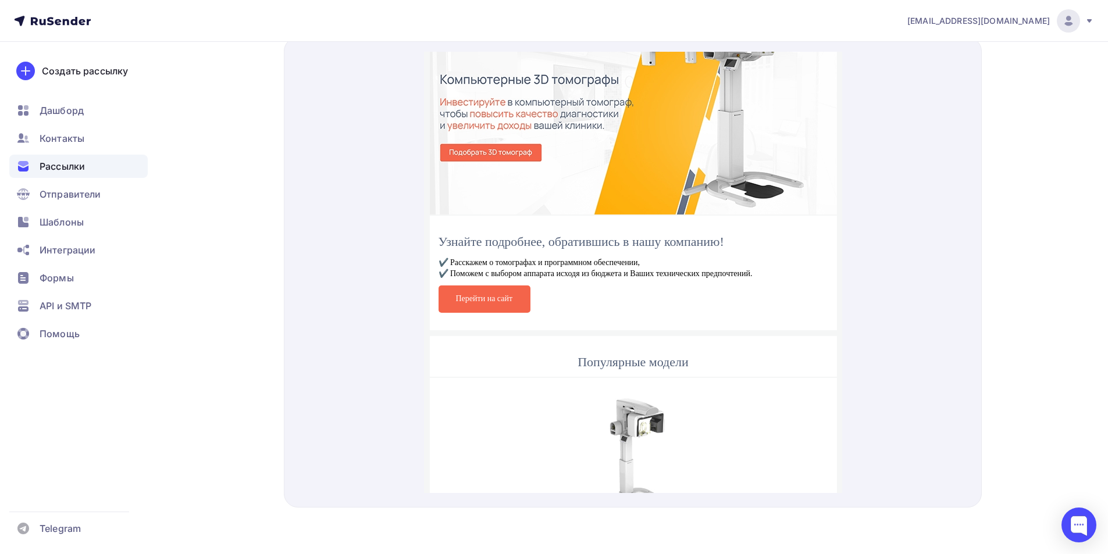
scroll to position [104, 0]
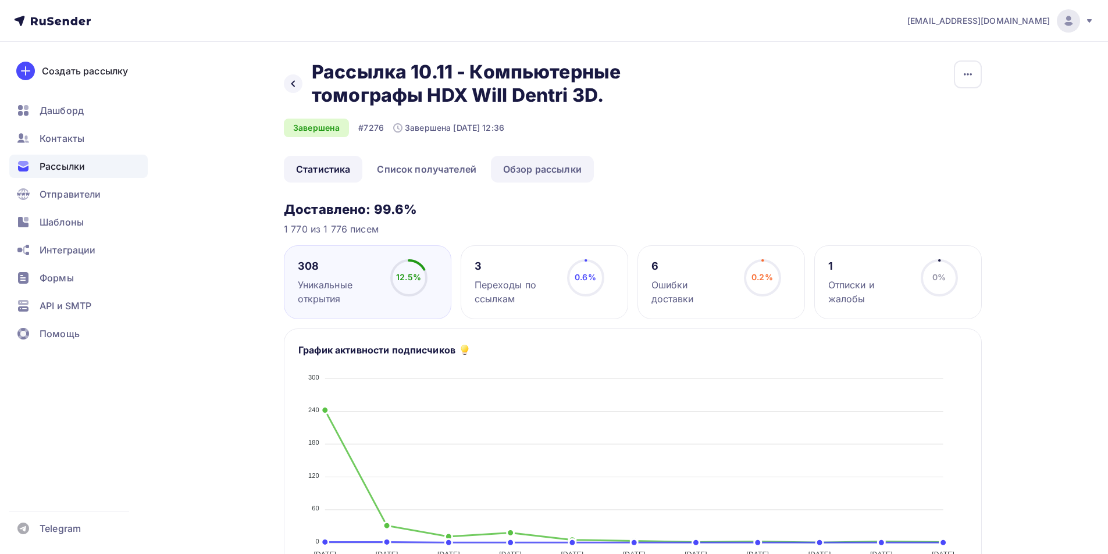
click at [553, 161] on link "Обзор рассылки" at bounding box center [542, 169] width 103 height 27
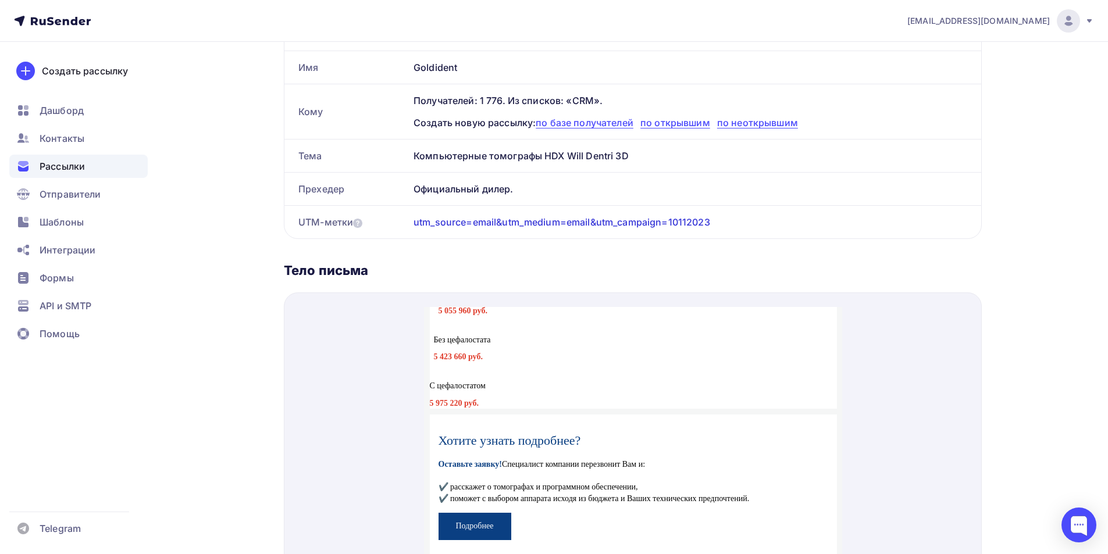
scroll to position [1573, 0]
